Goal: Task Accomplishment & Management: Manage account settings

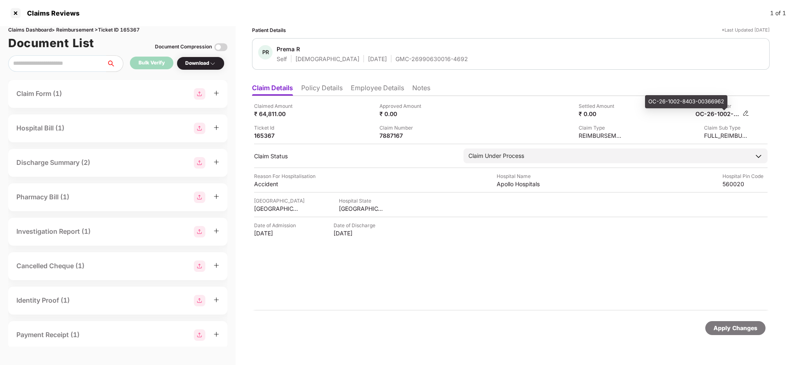
click at [712, 112] on div "OC-26-1002-8403-00366962" at bounding box center [717, 114] width 45 height 8
copy div
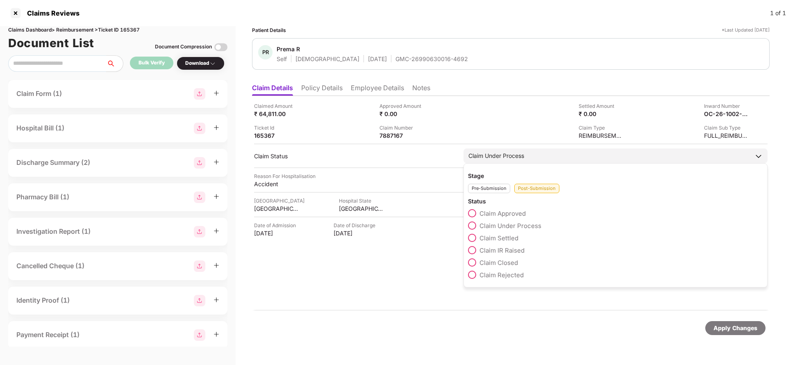
click at [492, 248] on span "Claim IR Raised" at bounding box center [501, 250] width 45 height 8
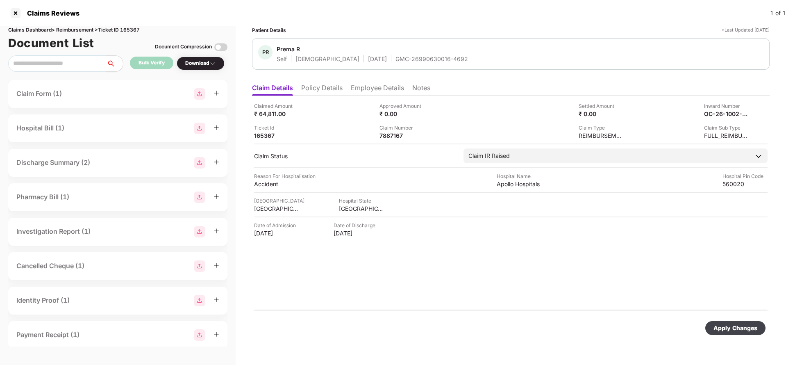
click at [746, 329] on div "Apply Changes" at bounding box center [735, 327] width 44 height 9
click at [381, 86] on li "Employee Details" at bounding box center [377, 90] width 53 height 12
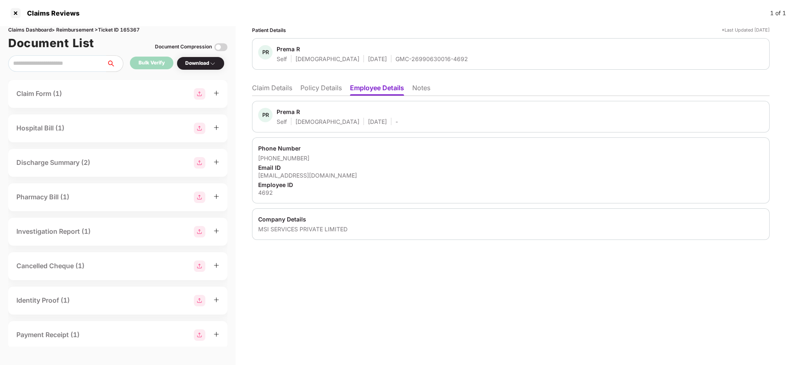
click at [303, 174] on div "prema.r@msisurfaces.com" at bounding box center [510, 175] width 505 height 8
copy div "prema.r@msisurfaces.com"
click at [273, 89] on li "Claim Details" at bounding box center [272, 90] width 40 height 12
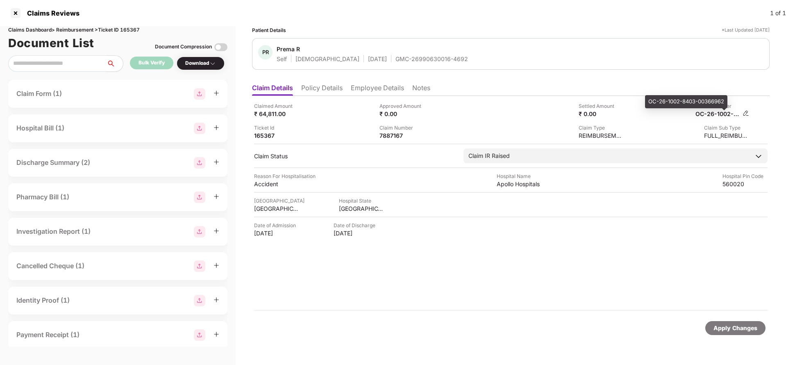
click at [706, 111] on div "OC-26-1002-8403-00366962" at bounding box center [717, 114] width 45 height 8
copy div
click at [395, 57] on div "GMC-26990630016-4692" at bounding box center [431, 59] width 73 height 8
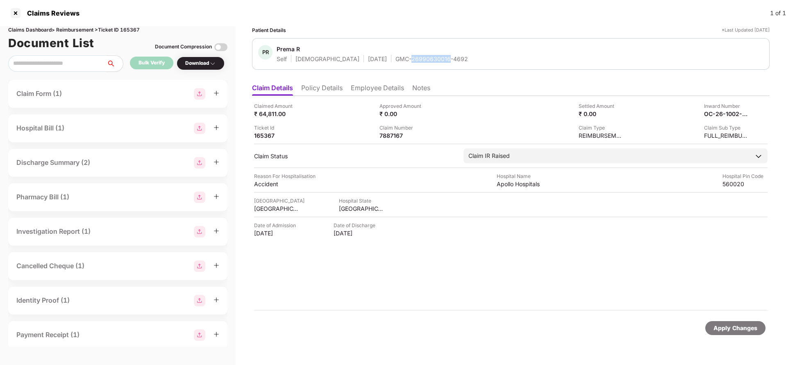
click at [395, 57] on div "GMC-26990630016-4692" at bounding box center [431, 59] width 73 height 8
copy div "GMC-26990630016-4692"
click at [741, 328] on div "Apply Changes" at bounding box center [735, 327] width 44 height 9
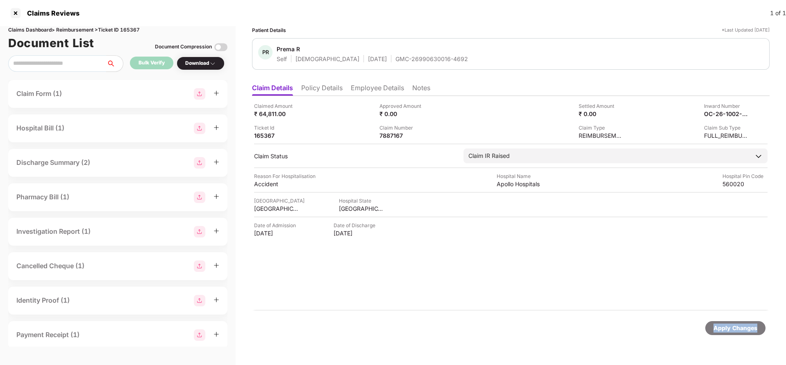
click at [741, 328] on div "Apply Changes" at bounding box center [735, 327] width 44 height 9
click at [127, 27] on div "Claims Dashboard > Reimbursement > Ticket ID 165367" at bounding box center [117, 30] width 219 height 8
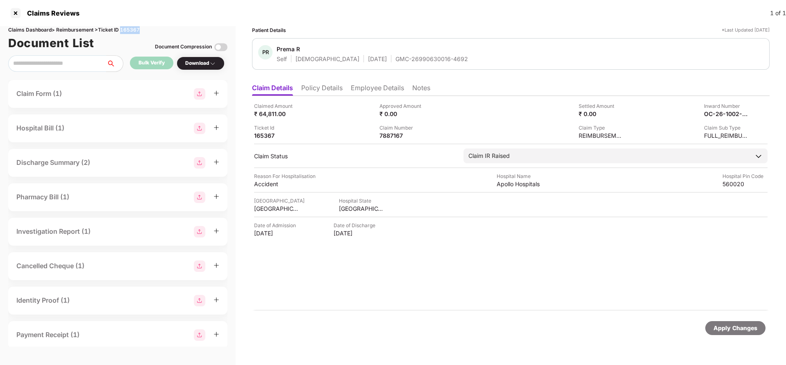
copy div "165367"
click at [714, 325] on div "Apply Changes" at bounding box center [735, 327] width 44 height 9
click at [326, 88] on li "Policy Details" at bounding box center [321, 90] width 41 height 12
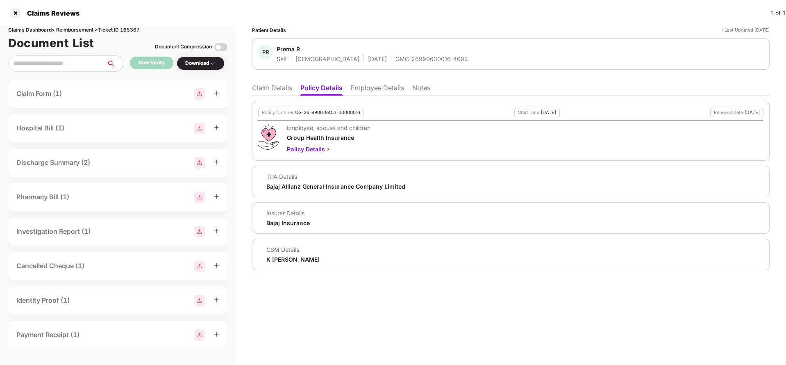
click at [267, 91] on li "Claim Details" at bounding box center [272, 90] width 40 height 12
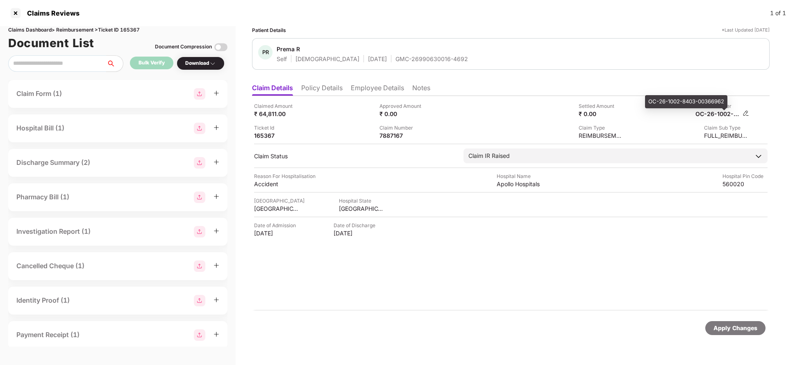
click at [721, 116] on div "OC-26-1002-8403-00366962" at bounding box center [717, 114] width 45 height 8
copy div
click at [406, 61] on div "GMC-26990630016-4692" at bounding box center [431, 59] width 73 height 8
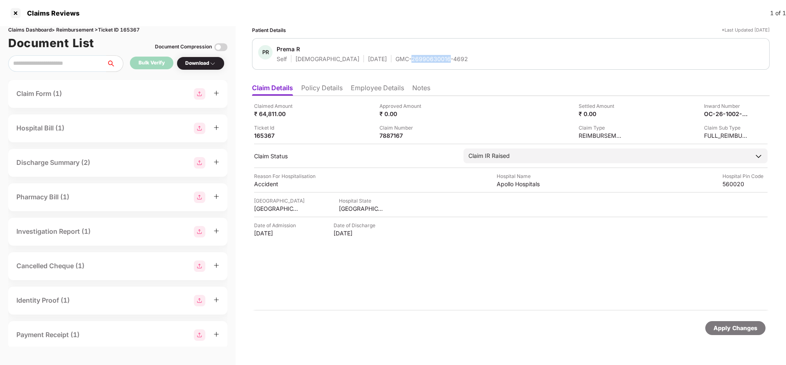
click at [406, 61] on div "GMC-26990630016-4692" at bounding box center [431, 59] width 73 height 8
copy div "GMC-26990630016-4692"
click at [728, 333] on div "Apply Changes" at bounding box center [735, 328] width 60 height 14
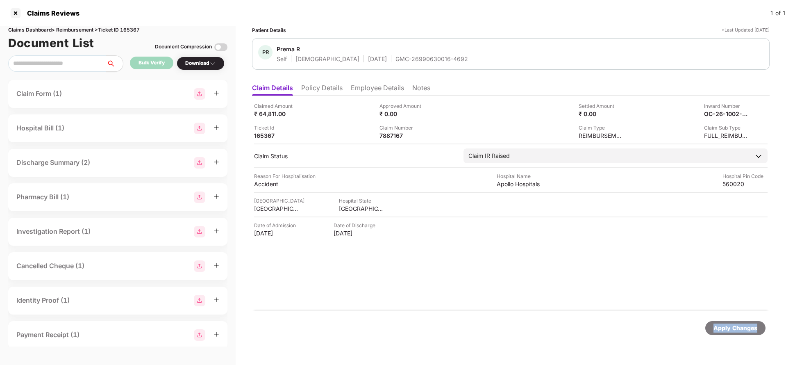
click at [728, 333] on div "Apply Changes" at bounding box center [735, 328] width 60 height 14
click at [135, 30] on div "Claims Dashboard > Reimbursement > Ticket ID 165367" at bounding box center [117, 30] width 219 height 8
copy div "165367"
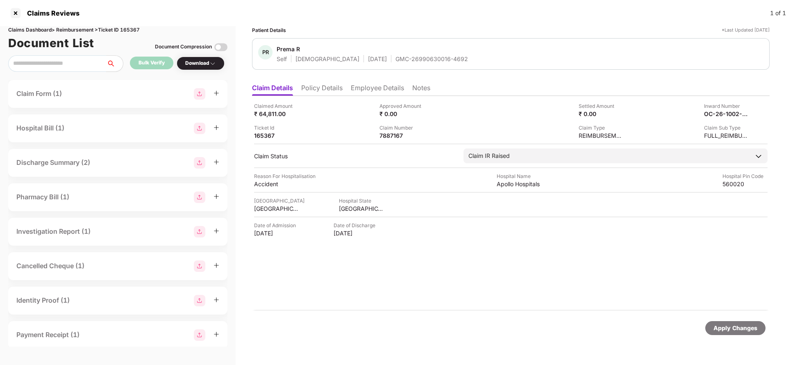
click at [737, 327] on div "Apply Changes" at bounding box center [735, 327] width 44 height 9
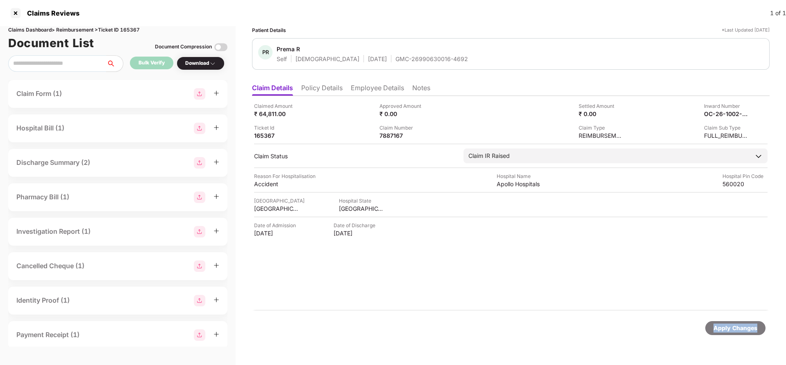
click at [737, 327] on div "Apply Changes" at bounding box center [735, 327] width 44 height 9
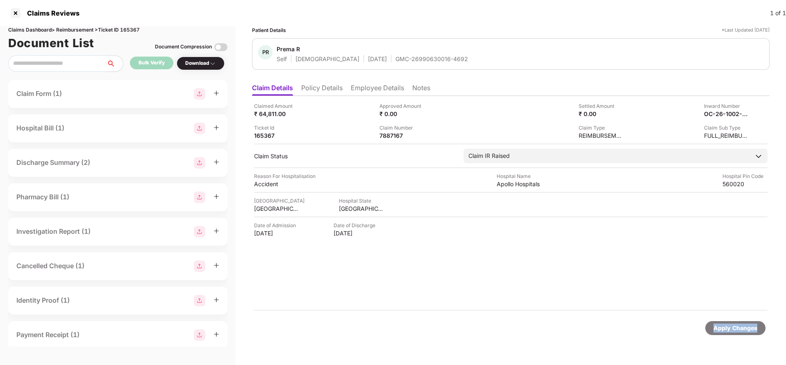
click at [737, 327] on div "Apply Changes" at bounding box center [735, 327] width 44 height 9
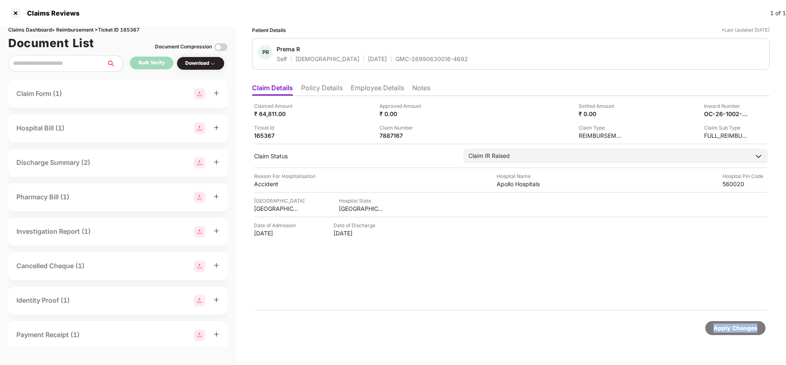
click at [737, 327] on div "Apply Changes" at bounding box center [735, 327] width 44 height 9
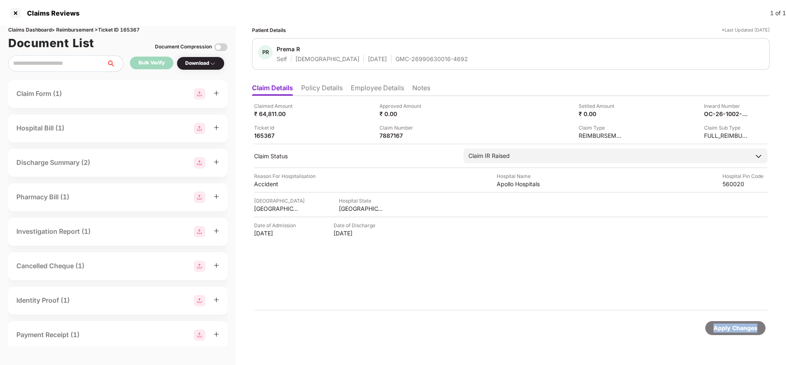
click at [737, 327] on div "Apply Changes" at bounding box center [735, 327] width 44 height 9
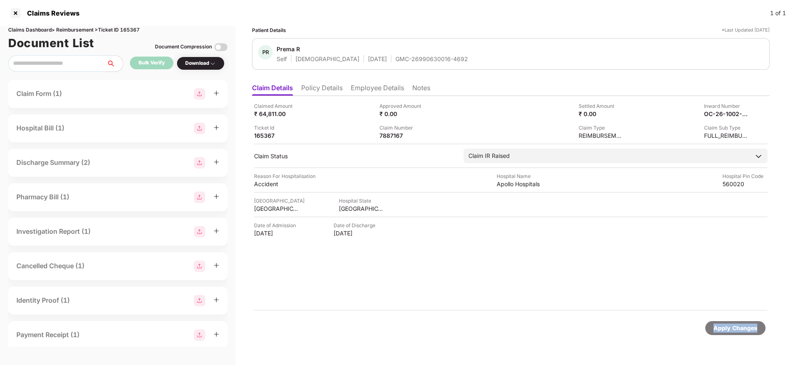
click at [737, 327] on div "Apply Changes" at bounding box center [735, 327] width 44 height 9
